Goal: Task Accomplishment & Management: Complete application form

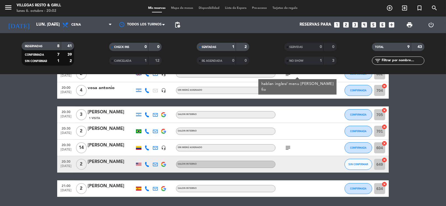
scroll to position [101, 0]
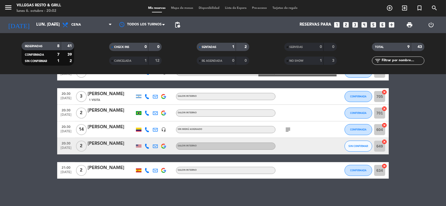
click at [285, 129] on icon "subject" at bounding box center [287, 129] width 7 height 7
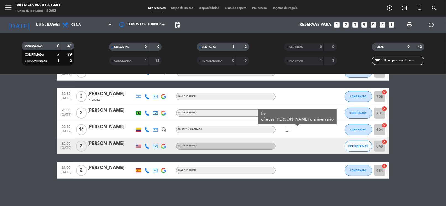
scroll to position [0, 0]
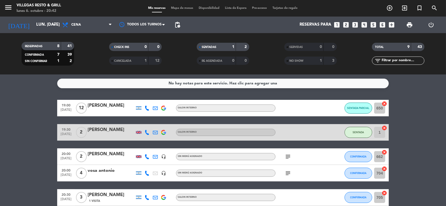
click at [344, 27] on icon "looks_two" at bounding box center [345, 24] width 7 height 7
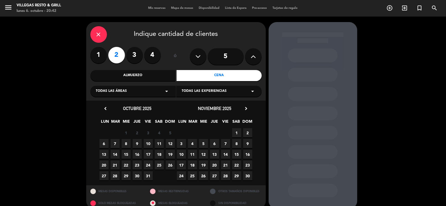
click at [103, 143] on span "6" at bounding box center [103, 143] width 9 height 9
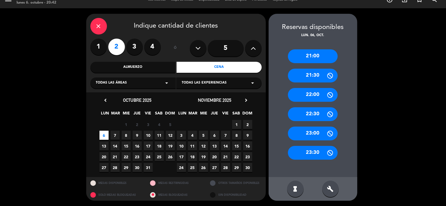
click at [312, 52] on div "21:00" at bounding box center [313, 56] width 50 height 14
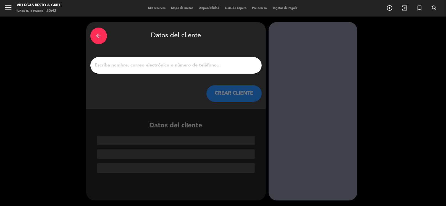
click at [190, 68] on input "1" at bounding box center [175, 66] width 163 height 8
paste input "[PERSON_NAME]"
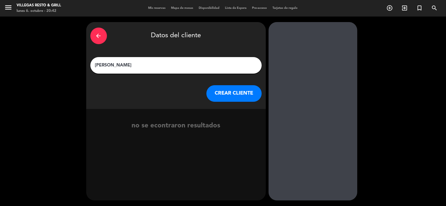
type input "[PERSON_NAME]"
click at [238, 93] on button "CREAR CLIENTE" at bounding box center [233, 93] width 55 height 17
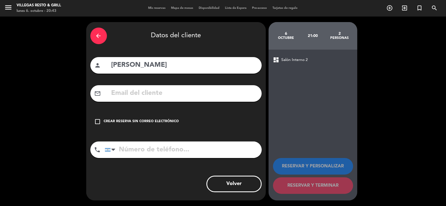
click at [139, 150] on input "tel" at bounding box center [183, 150] width 157 height 17
paste input "[PHONE_NUMBER]"
type input "[PHONE_NUMBER]"
click at [99, 120] on icon "check_box_outline_blank" at bounding box center [97, 121] width 7 height 7
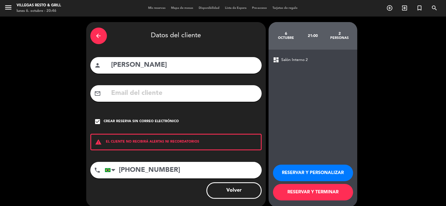
click at [330, 170] on button "RESERVAR Y PERSONALIZAR" at bounding box center [313, 173] width 80 height 17
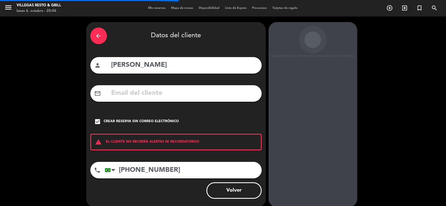
scroll to position [14, 0]
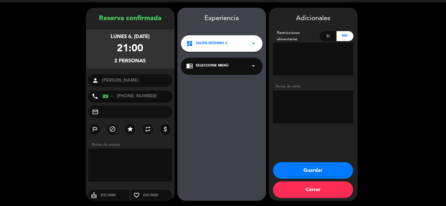
click at [307, 171] on button "Guardar" at bounding box center [313, 170] width 80 height 17
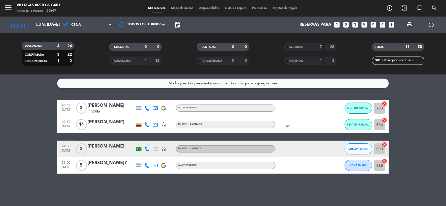
click at [151, 99] on div "No hay notas para este servicio. Haz clic para agregar una 20:30 [DATE] 3 [PERS…" at bounding box center [223, 141] width 446 height 132
click at [287, 122] on icon "subject" at bounding box center [287, 124] width 7 height 7
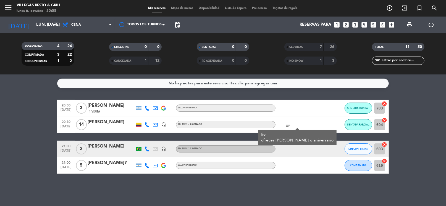
click at [221, 183] on div "No hay notas para este servicio. Haz clic para agregar una 20:30 [DATE] 3 [PERS…" at bounding box center [223, 141] width 446 height 132
